Goal: Check status: Check status

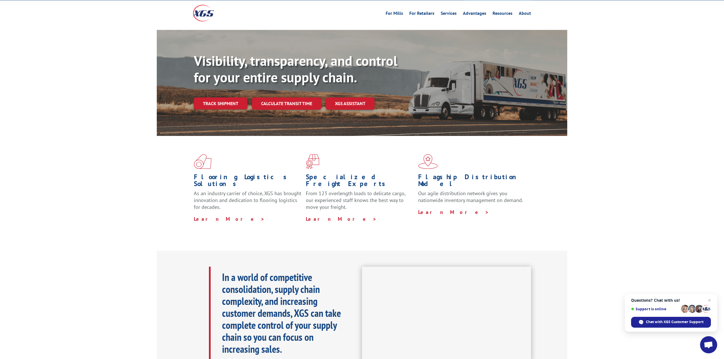
scroll to position [38, 0]
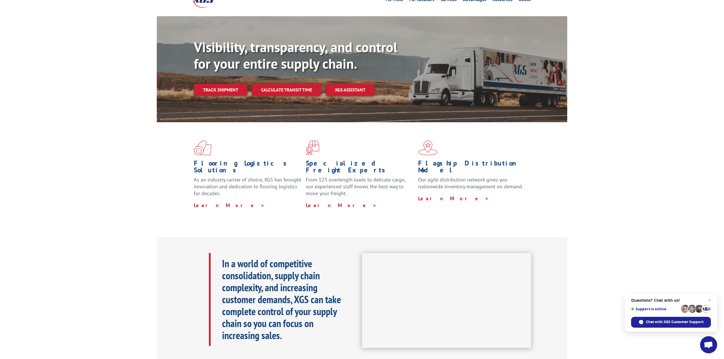
click at [83, 107] on div "Visibility, transparency, and control for your entire supply chain. Track shipm…" at bounding box center [362, 74] width 724 height 117
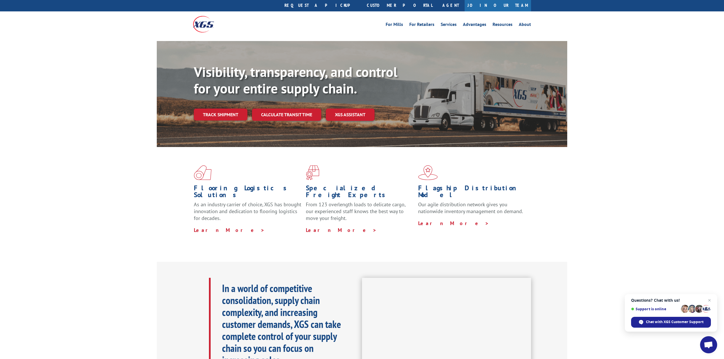
scroll to position [0, 0]
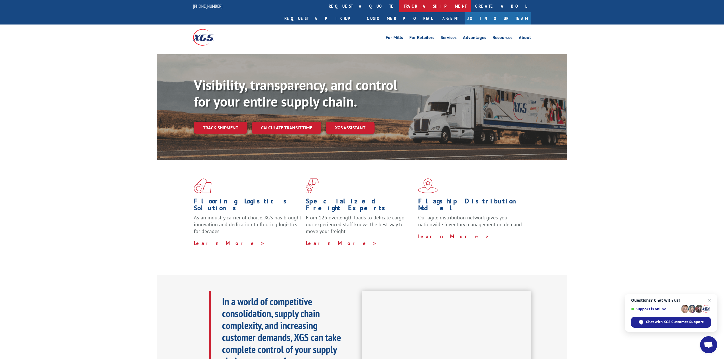
click at [399, 10] on link "track a shipment" at bounding box center [435, 6] width 72 height 12
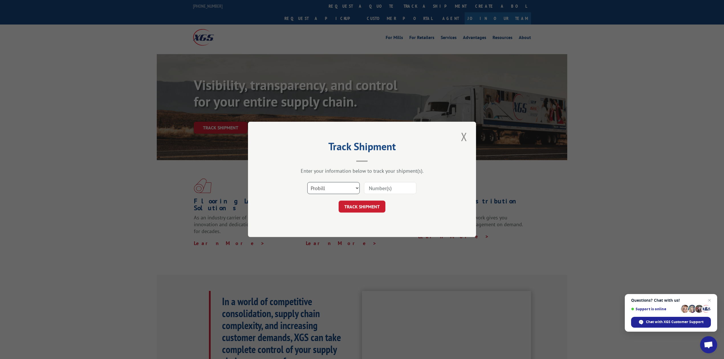
click at [326, 190] on select "Select category... Probill BOL PO" at bounding box center [333, 188] width 52 height 12
select select "bol"
click at [307, 182] on select "Select category... Probill BOL PO" at bounding box center [333, 188] width 52 height 12
click at [391, 187] on input at bounding box center [390, 188] width 52 height 12
type input "8638997"
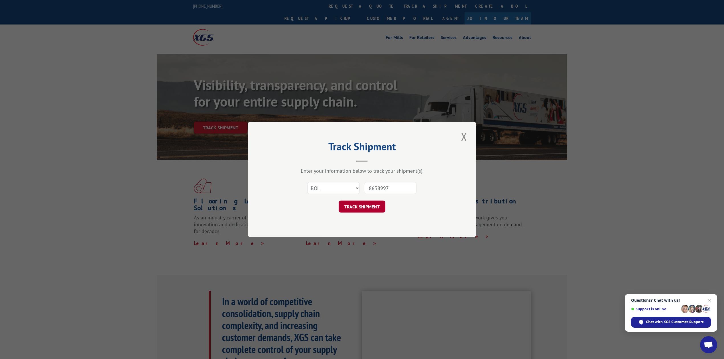
click at [358, 206] on button "TRACK SHIPMENT" at bounding box center [362, 207] width 47 height 12
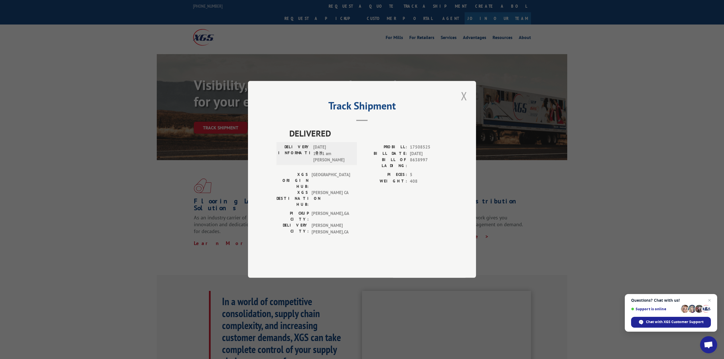
click at [464, 104] on button "Close modal" at bounding box center [464, 96] width 10 height 16
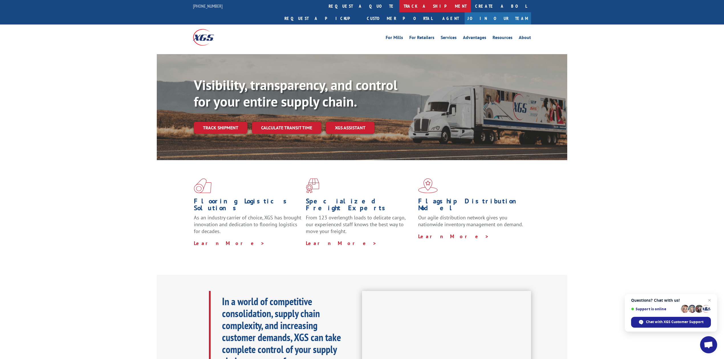
click at [399, 4] on link "track a shipment" at bounding box center [435, 6] width 72 height 12
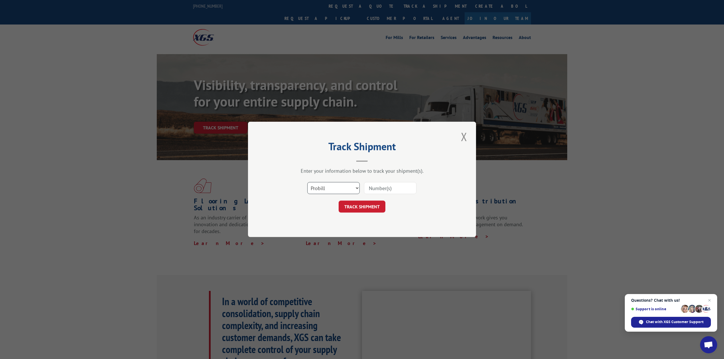
click at [330, 191] on select "Select category... Probill BOL PO" at bounding box center [333, 188] width 52 height 12
select select "bol"
click at [307, 182] on select "Select category... Probill BOL PO" at bounding box center [333, 188] width 52 height 12
click at [371, 187] on input at bounding box center [390, 188] width 52 height 12
type input "8"
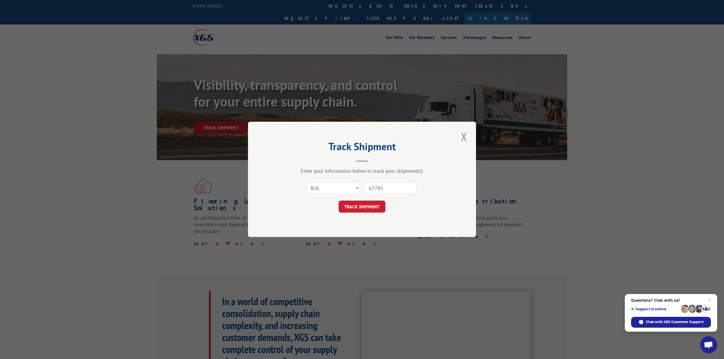
type input "67785"
drag, startPoint x: 364, startPoint y: 216, endPoint x: 365, endPoint y: 201, distance: 14.6
click at [364, 211] on div "Track Shipment Enter your information below to track your shipment(s). Select c…" at bounding box center [362, 179] width 228 height 115
click at [365, 201] on button "TRACK SHIPMENT" at bounding box center [362, 207] width 47 height 12
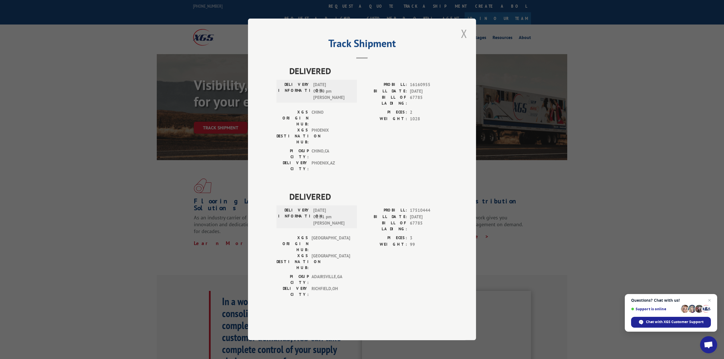
click at [461, 41] on button "Close modal" at bounding box center [464, 34] width 10 height 16
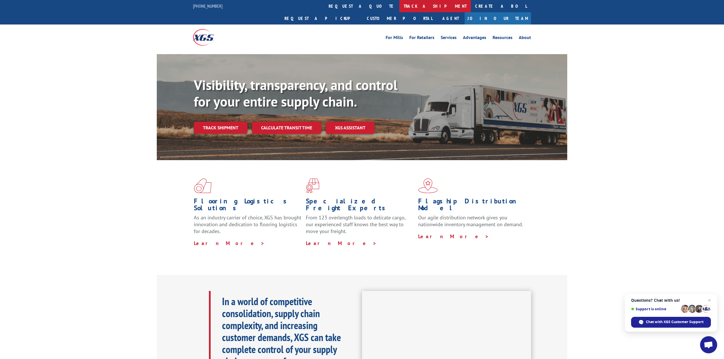
click at [399, 2] on link "track a shipment" at bounding box center [435, 6] width 72 height 12
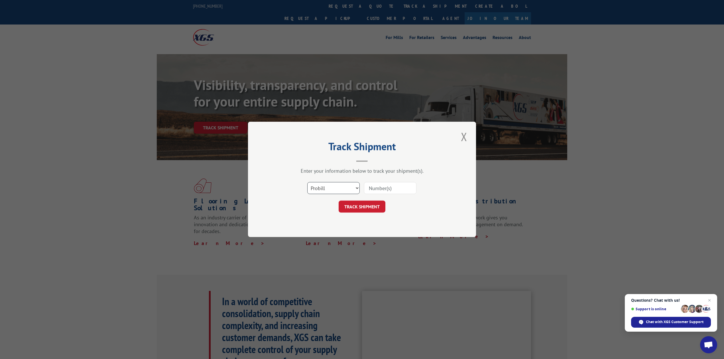
click at [332, 185] on select "Select category... Probill BOL PO" at bounding box center [333, 188] width 52 height 12
select select "bol"
click at [307, 182] on select "Select category... Probill BOL PO" at bounding box center [333, 188] width 52 height 12
click at [388, 181] on div "Select category... Probill BOL PO" at bounding box center [362, 188] width 171 height 19
click at [386, 182] on input at bounding box center [390, 188] width 52 height 12
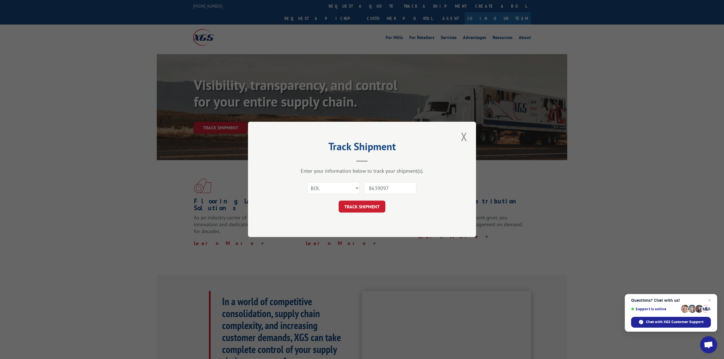
type input "8639097"
click at [362, 214] on div "Track Shipment Enter your information below to track your shipment(s). Select c…" at bounding box center [362, 179] width 228 height 115
click at [363, 209] on button "TRACK SHIPMENT" at bounding box center [362, 207] width 47 height 12
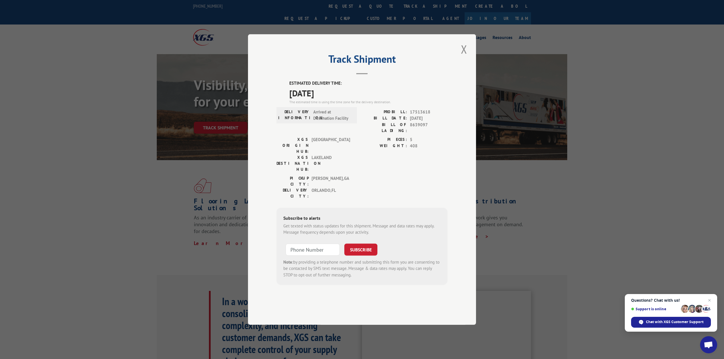
drag, startPoint x: 468, startPoint y: 71, endPoint x: 465, endPoint y: 69, distance: 3.4
click at [467, 57] on button "Close modal" at bounding box center [464, 49] width 10 height 16
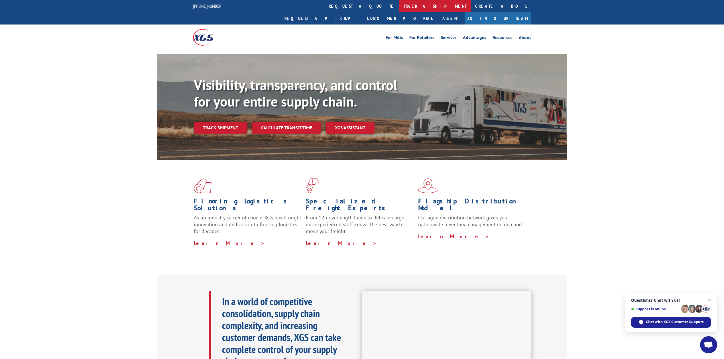
click at [399, 12] on link "track a shipment" at bounding box center [435, 6] width 72 height 12
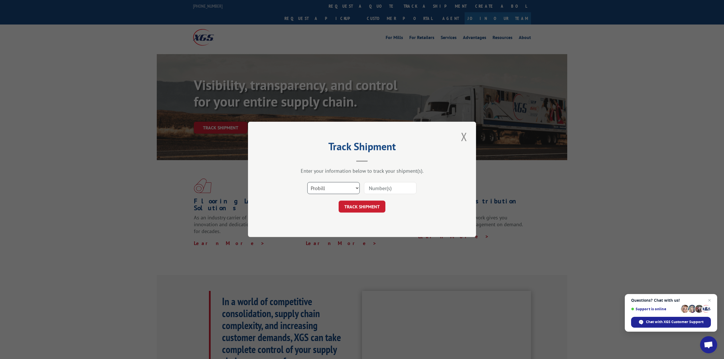
drag, startPoint x: 332, startPoint y: 186, endPoint x: 331, endPoint y: 193, distance: 7.3
click at [332, 187] on select "Select category... Probill BOL PO" at bounding box center [333, 188] width 52 height 12
select select "bol"
click at [307, 182] on select "Select category... Probill BOL PO" at bounding box center [333, 188] width 52 height 12
click at [381, 191] on input at bounding box center [390, 188] width 52 height 12
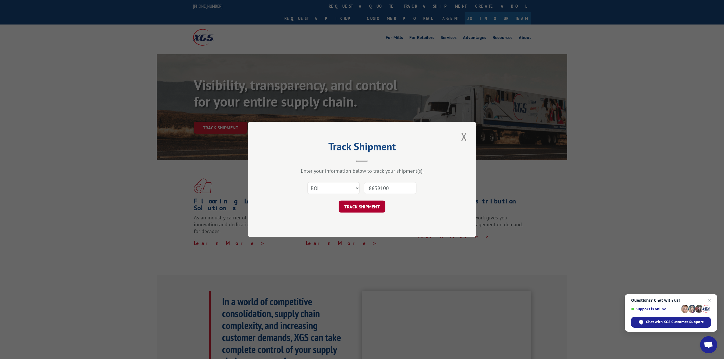
type input "8639100"
click at [376, 207] on button "TRACK SHIPMENT" at bounding box center [362, 207] width 47 height 12
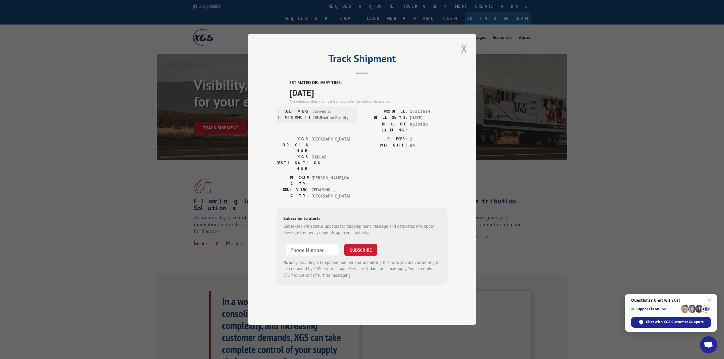
click at [468, 56] on button "Close modal" at bounding box center [464, 49] width 10 height 16
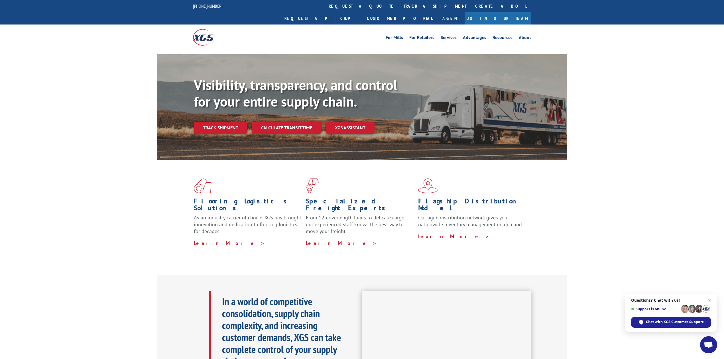
click at [354, 25] on div "For [PERSON_NAME] For Retailers Services Advantages Resources About For [PERSON…" at bounding box center [362, 37] width 338 height 25
click at [399, 10] on link "track a shipment" at bounding box center [435, 6] width 72 height 12
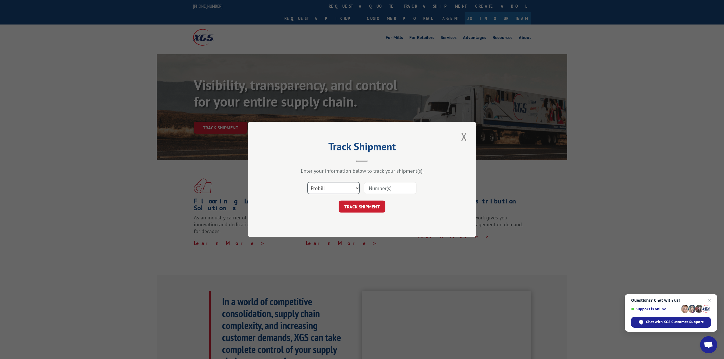
click at [326, 192] on select "Select category... Probill BOL PO" at bounding box center [333, 188] width 52 height 12
select select "bol"
click at [307, 182] on select "Select category... Probill BOL PO" at bounding box center [333, 188] width 52 height 12
drag, startPoint x: 413, startPoint y: 190, endPoint x: 409, endPoint y: 190, distance: 4.0
click at [412, 190] on input at bounding box center [390, 188] width 52 height 12
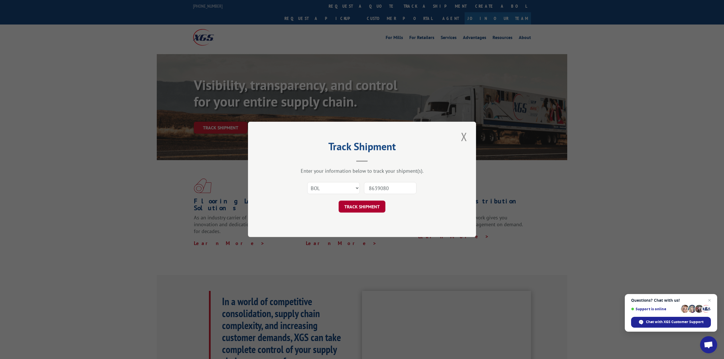
type input "8639080"
click at [371, 204] on button "TRACK SHIPMENT" at bounding box center [362, 207] width 47 height 12
